Goal: Information Seeking & Learning: Learn about a topic

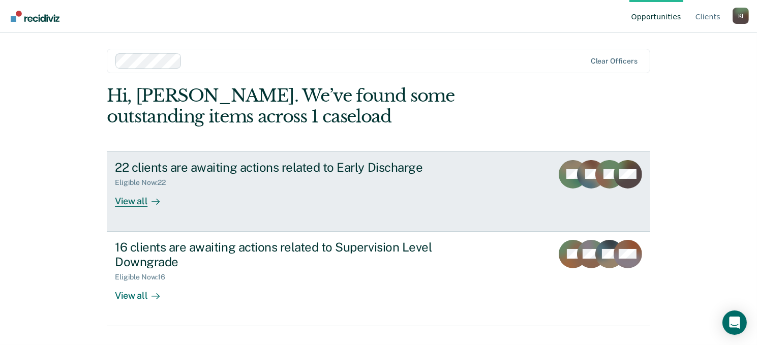
click at [139, 202] on div "View all" at bounding box center [143, 197] width 57 height 20
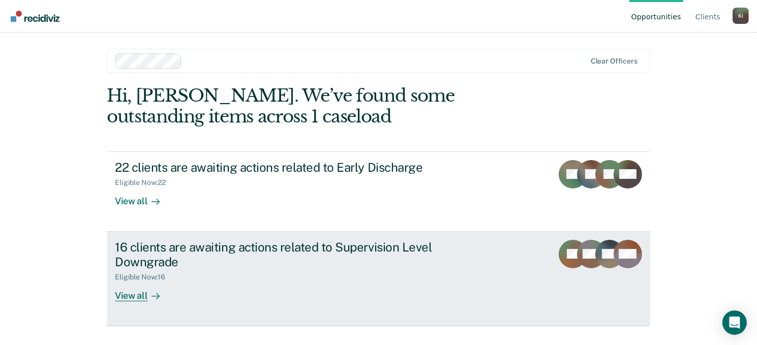
click at [137, 290] on div "View all" at bounding box center [143, 292] width 57 height 20
